Goal: Task Accomplishment & Management: Manage account settings

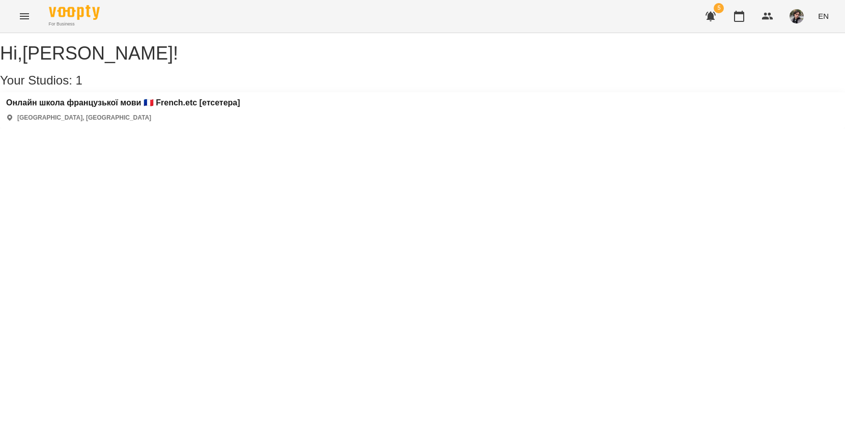
click at [174, 106] on div "Онлайн школа французької мови 🇫🇷 French.etc [етсетера] [GEOGRAPHIC_DATA], [GEOG…" at bounding box center [422, 110] width 845 height 36
click at [174, 107] on h3 "Онлайн школа французької мови 🇫🇷 French.etc [етсетера]" at bounding box center [123, 102] width 234 height 9
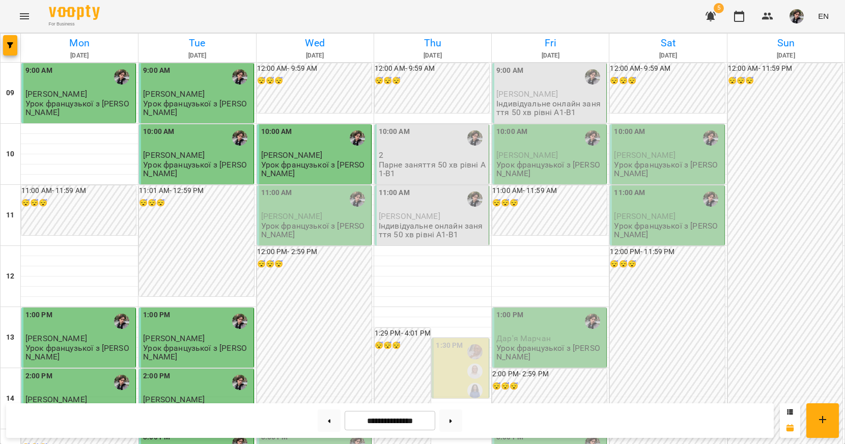
click at [306, 207] on div "11:00 AM" at bounding box center [315, 198] width 108 height 23
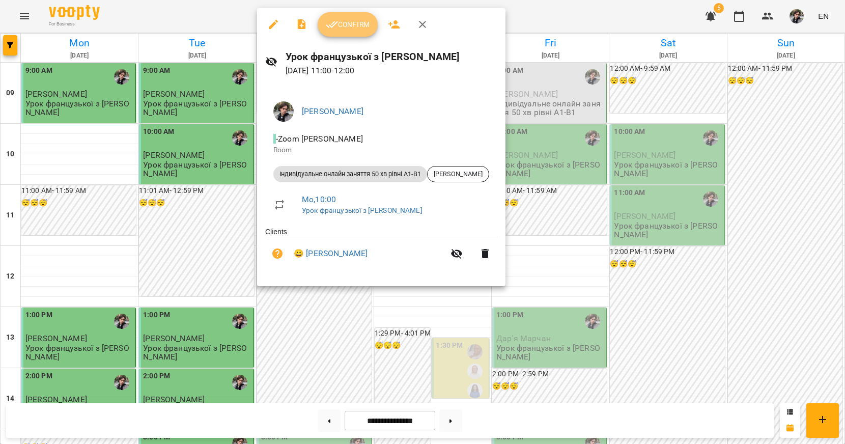
click at [367, 22] on span "Confirm" at bounding box center [348, 24] width 44 height 12
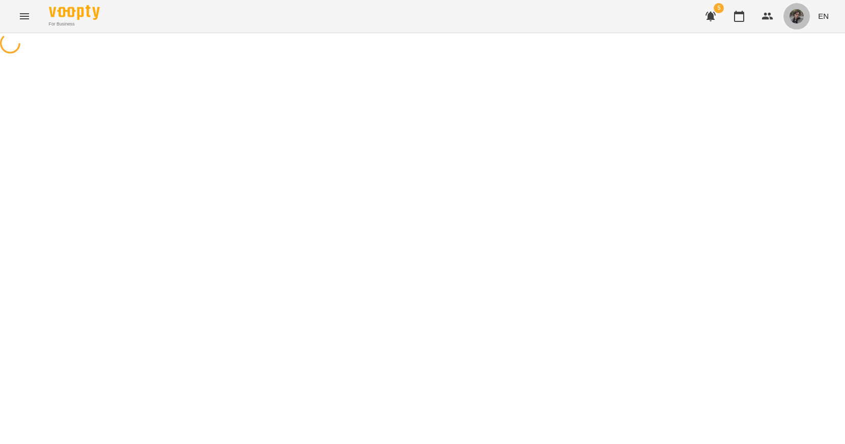
click at [800, 15] on img "button" at bounding box center [796, 16] width 14 height 14
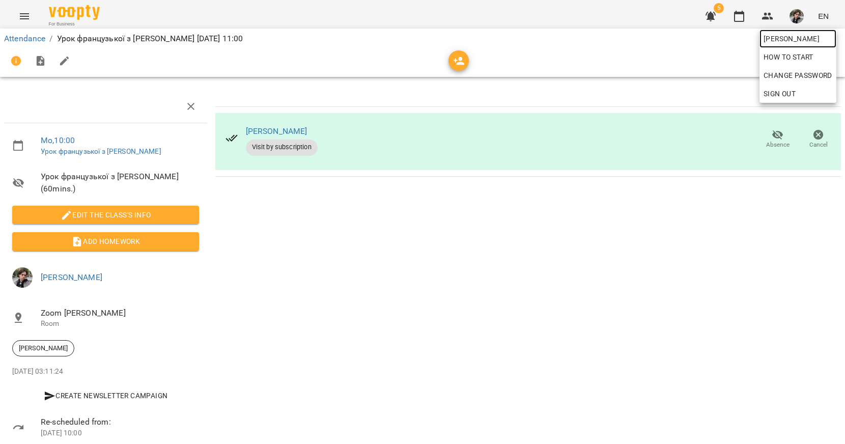
click at [797, 37] on span "[PERSON_NAME]" at bounding box center [797, 39] width 69 height 12
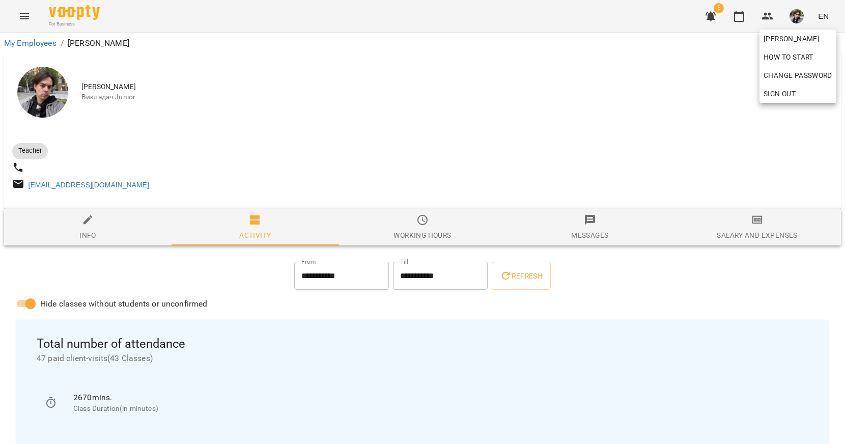
click at [743, 11] on div at bounding box center [422, 222] width 845 height 444
click at [737, 22] on icon "button" at bounding box center [739, 16] width 12 height 12
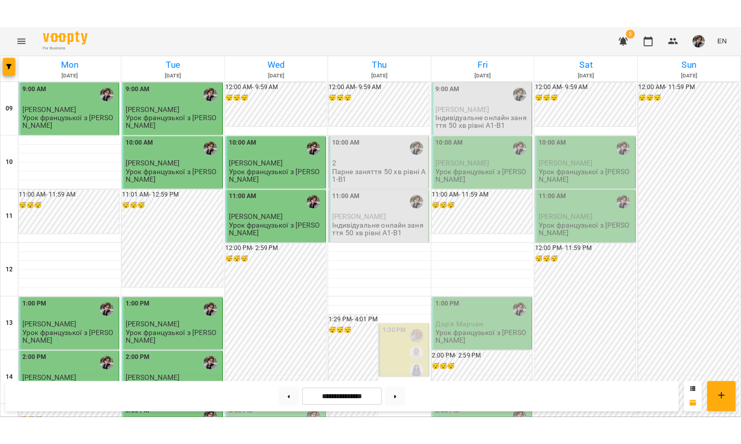
scroll to position [354, 0]
